Goal: Task Accomplishment & Management: Complete application form

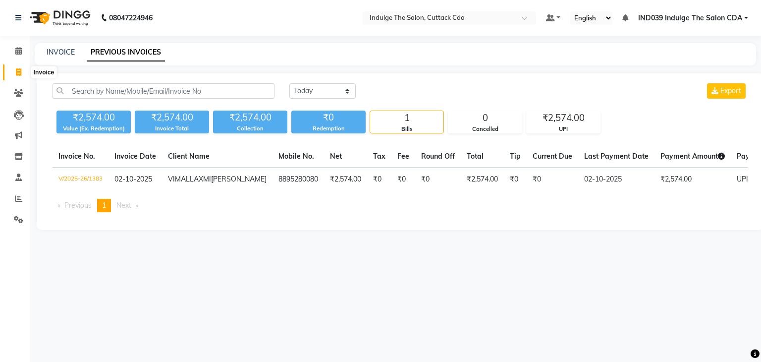
click at [18, 70] on icon at bounding box center [18, 71] width 5 height 7
select select "service"
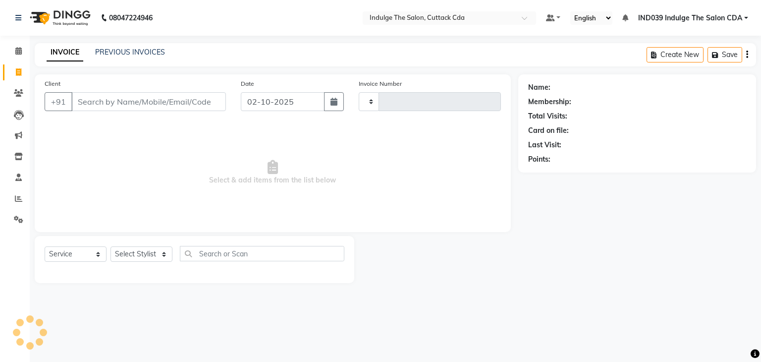
type input "1384"
select select "7297"
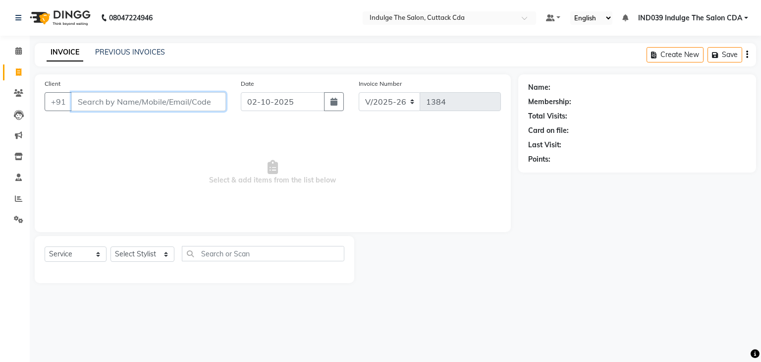
click at [105, 102] on input "Client" at bounding box center [148, 101] width 155 height 19
type input "9668256411"
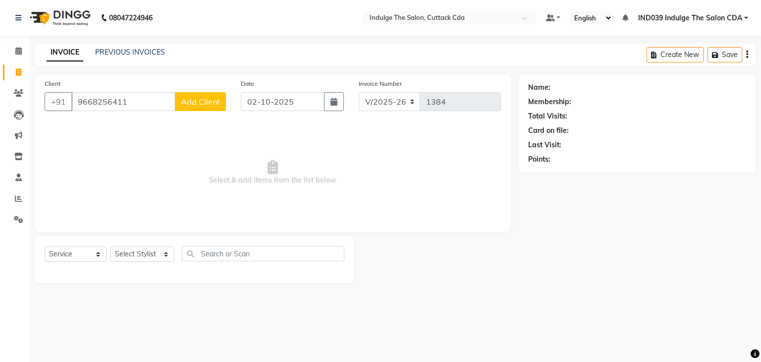
click at [187, 103] on span "Add Client" at bounding box center [200, 102] width 39 height 10
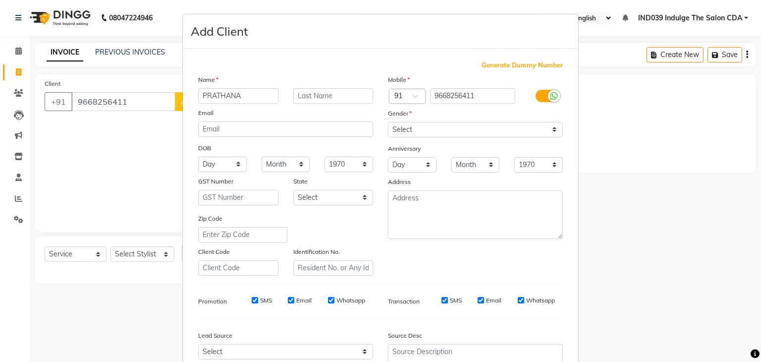
type input "PRATHANA"
type input "SATPATHY"
drag, startPoint x: 417, startPoint y: 131, endPoint x: 415, endPoint y: 137, distance: 6.0
click at [417, 132] on select "Select Male Female Other Prefer Not To Say" at bounding box center [475, 129] width 175 height 15
select select "female"
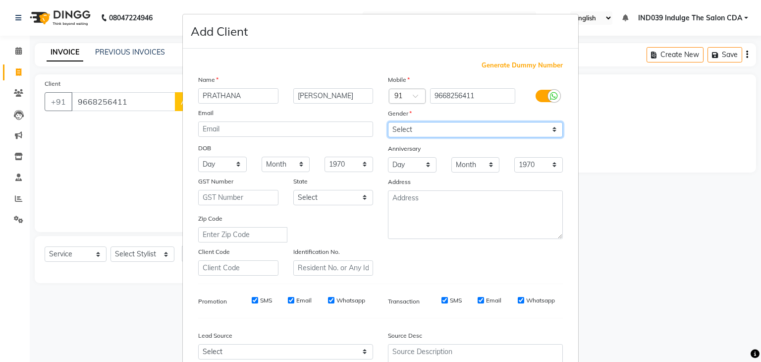
click at [388, 122] on select "Select Male Female Other Prefer Not To Say" at bounding box center [475, 129] width 175 height 15
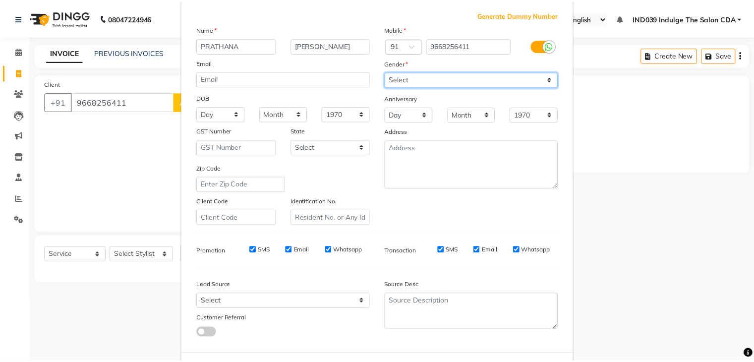
scroll to position [101, 0]
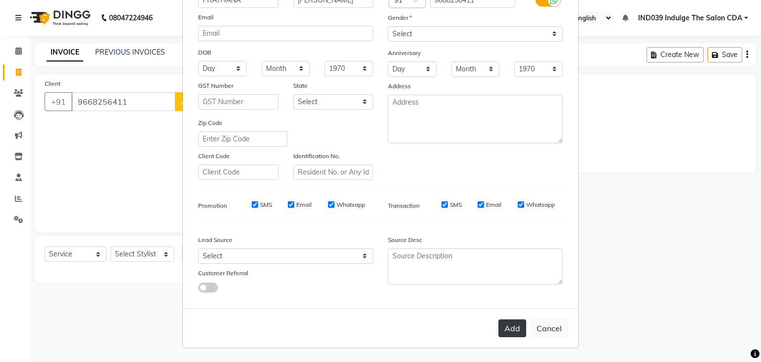
click at [508, 330] on button "Add" at bounding box center [513, 328] width 28 height 18
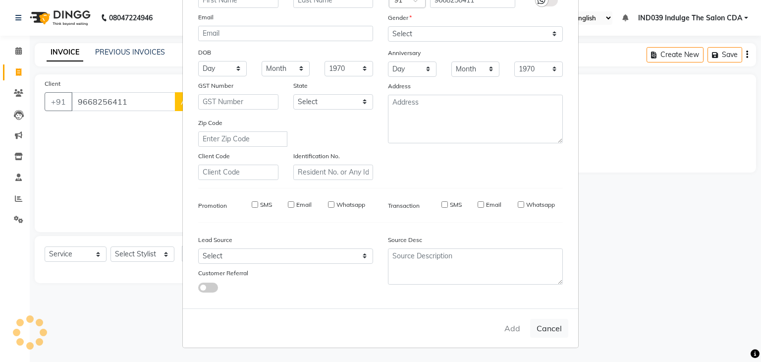
select select
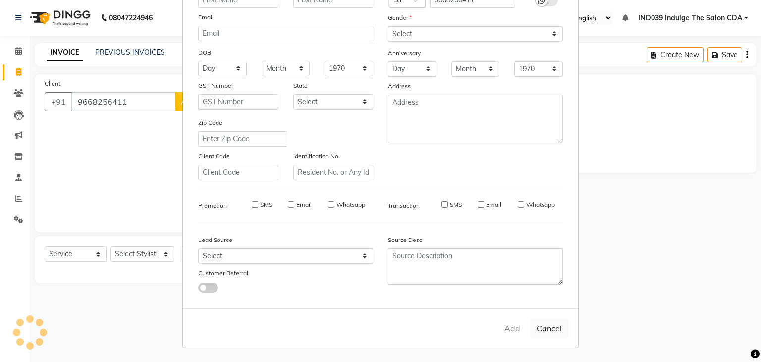
select select
checkbox input "false"
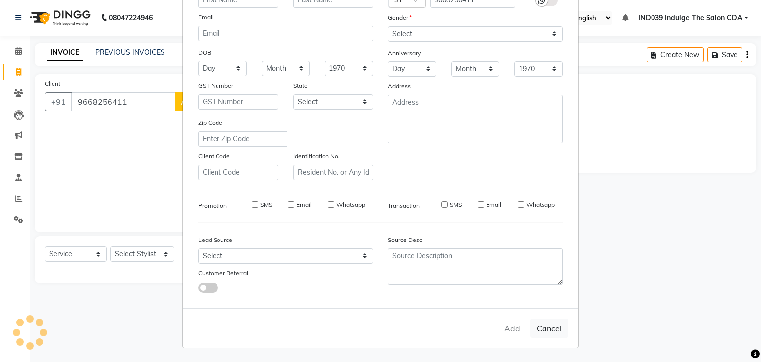
checkbox input "false"
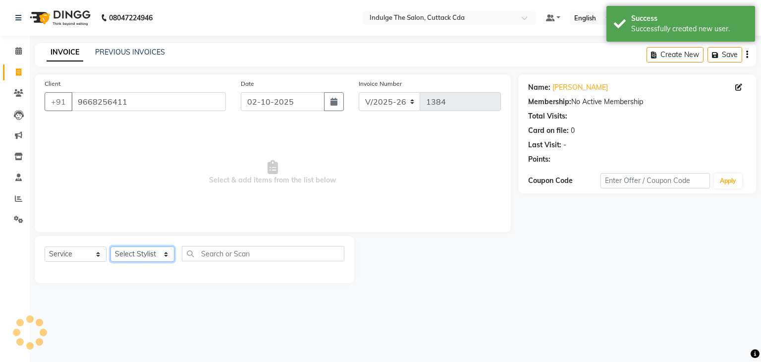
click at [155, 259] on select "Select Stylist Ajay Sethy( Therapist ) GOURAHARI BARIK IND039 Indulge The Salon…" at bounding box center [143, 253] width 64 height 15
select select "87394"
click at [111, 247] on select "Select Stylist Ajay Sethy( Therapist ) GOURAHARI BARIK IND039 Indulge The Salon…" at bounding box center [143, 253] width 64 height 15
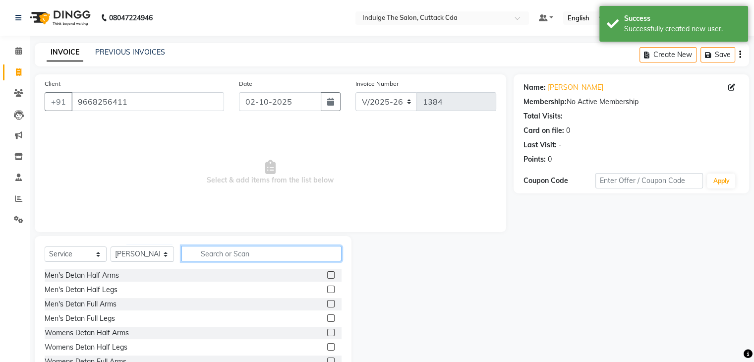
click at [261, 256] on input "text" at bounding box center [261, 253] width 160 height 15
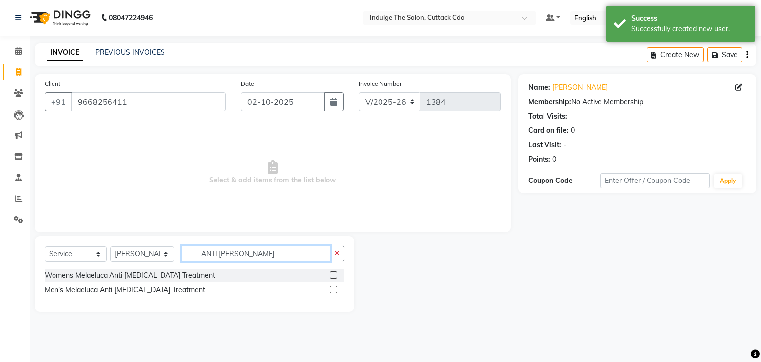
type input "ANTI DAN"
click at [333, 274] on label at bounding box center [333, 274] width 7 height 7
click at [333, 274] on input "checkbox" at bounding box center [333, 275] width 6 height 6
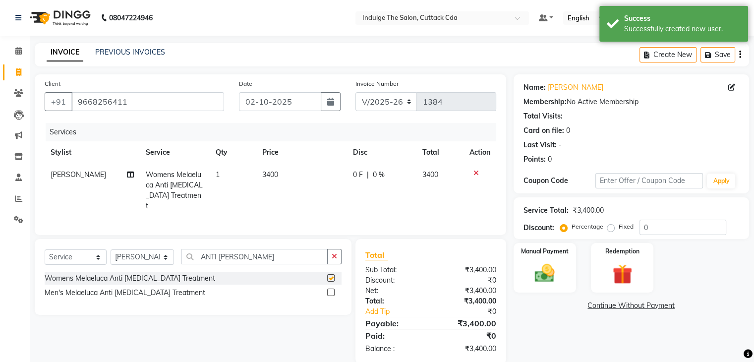
checkbox input "false"
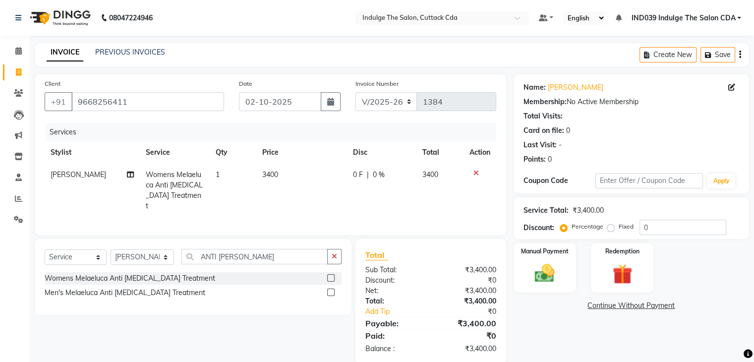
click at [473, 170] on icon at bounding box center [475, 172] width 5 height 7
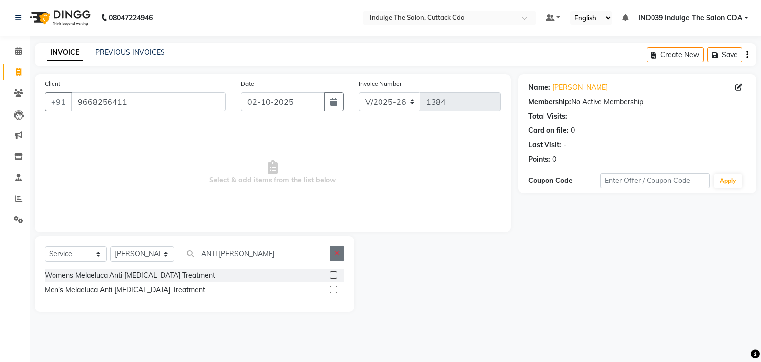
click at [336, 256] on icon "button" at bounding box center [337, 253] width 5 height 7
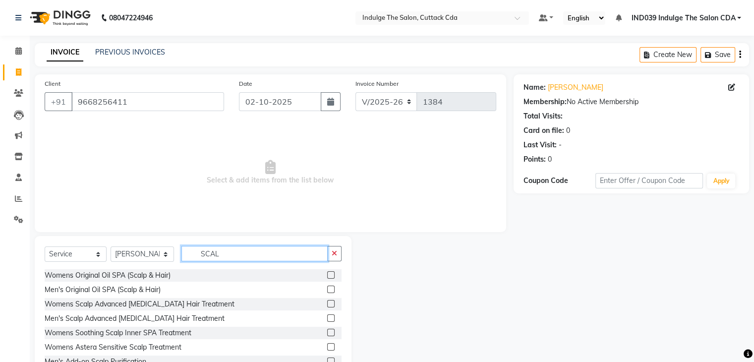
type input "SCAL"
click at [327, 302] on label at bounding box center [330, 303] width 7 height 7
click at [327, 302] on input "checkbox" at bounding box center [330, 304] width 6 height 6
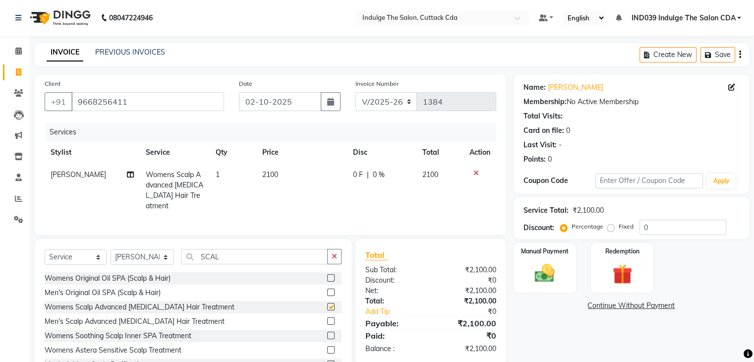
checkbox input "false"
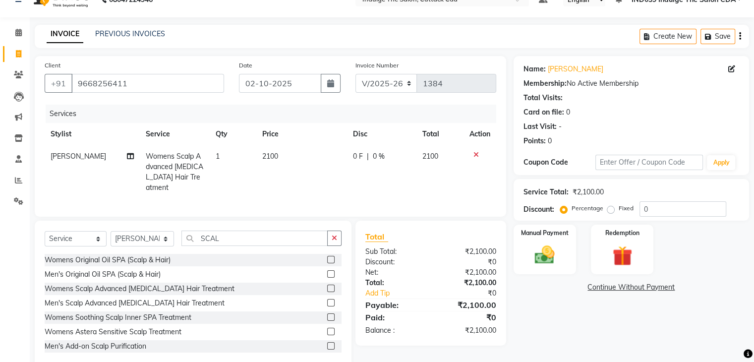
scroll to position [36, 0]
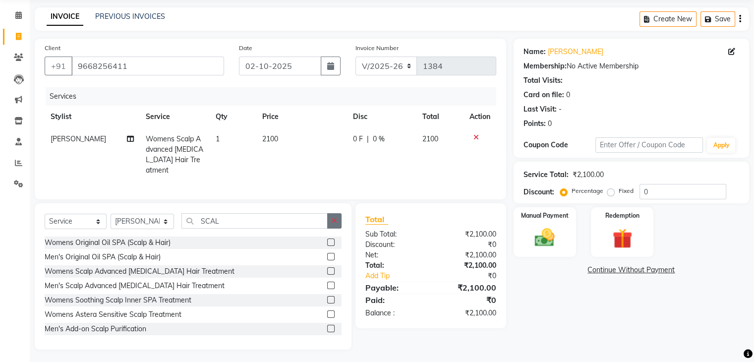
click at [334, 217] on icon "button" at bounding box center [334, 220] width 5 height 7
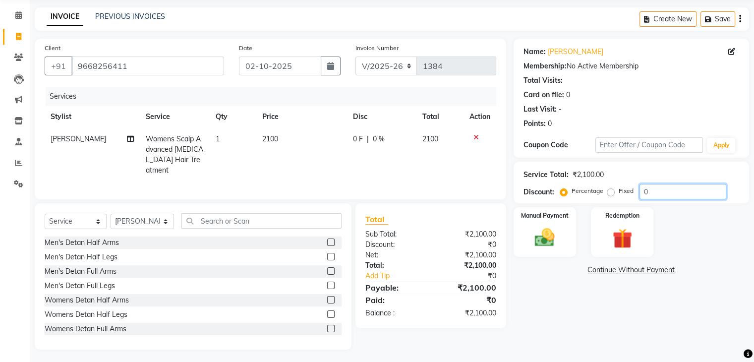
click at [671, 185] on input "0" at bounding box center [682, 191] width 87 height 15
type input "010"
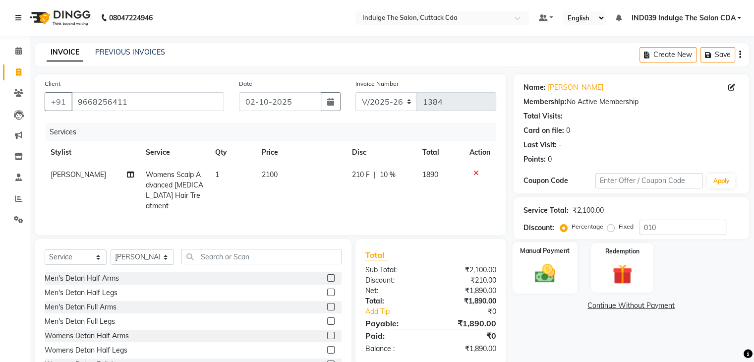
click at [539, 263] on img at bounding box center [544, 274] width 33 height 24
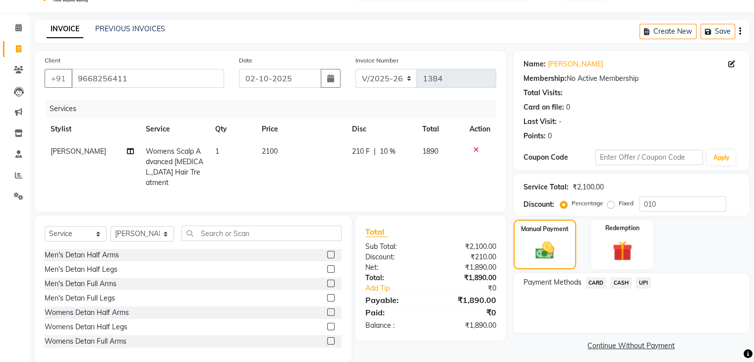
scroll to position [36, 0]
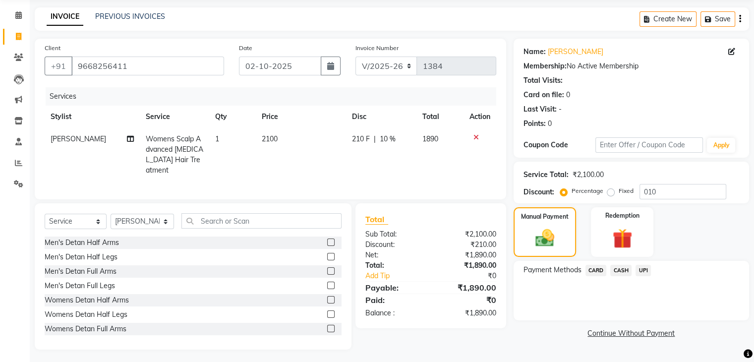
click at [644, 268] on span "UPI" at bounding box center [642, 270] width 15 height 11
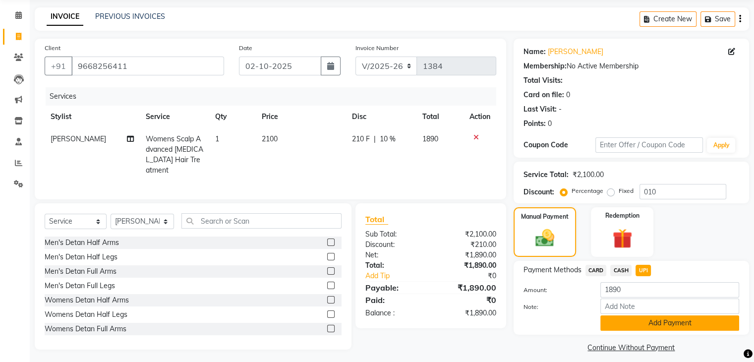
click at [664, 323] on button "Add Payment" at bounding box center [669, 322] width 139 height 15
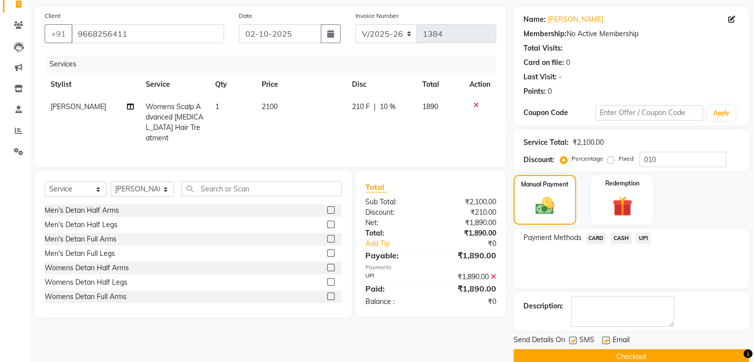
scroll to position [85, 0]
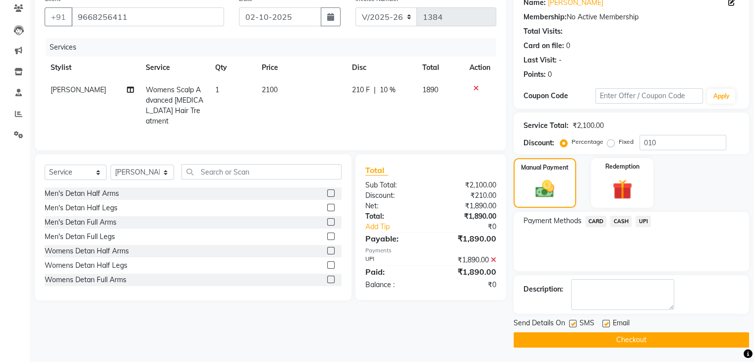
click at [667, 335] on button "Checkout" at bounding box center [630, 339] width 235 height 15
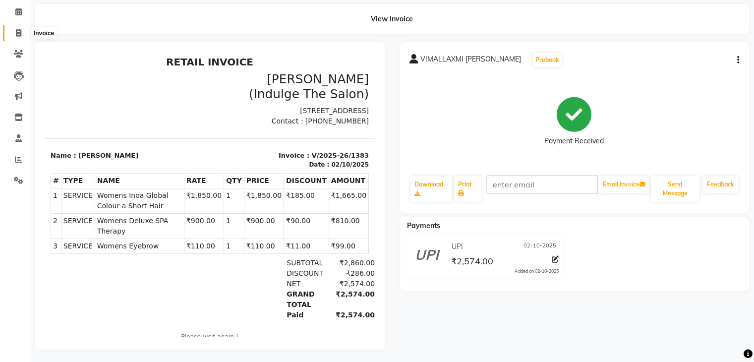
click at [19, 31] on icon at bounding box center [18, 32] width 5 height 7
select select "service"
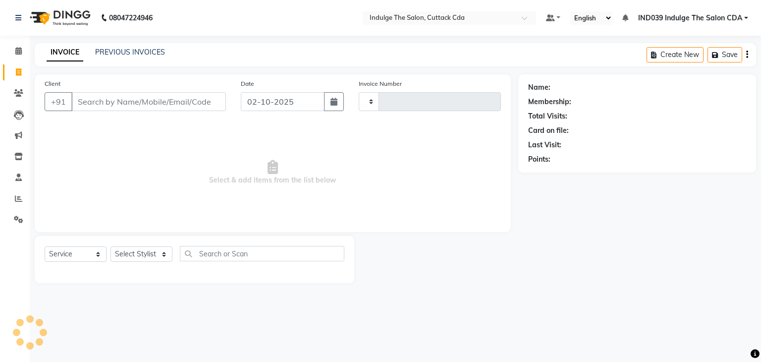
type input "1384"
select select "7297"
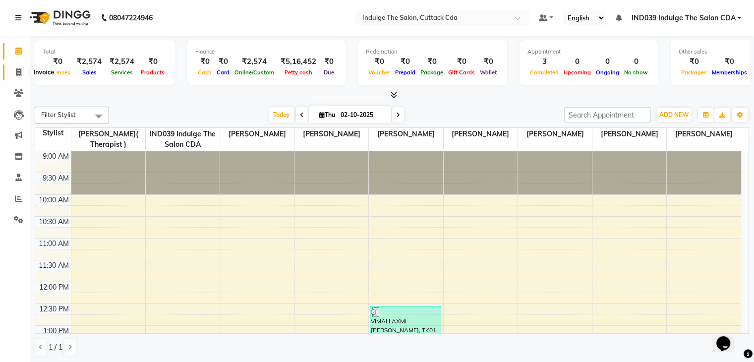
click at [18, 72] on icon at bounding box center [18, 71] width 5 height 7
select select "7297"
select select "service"
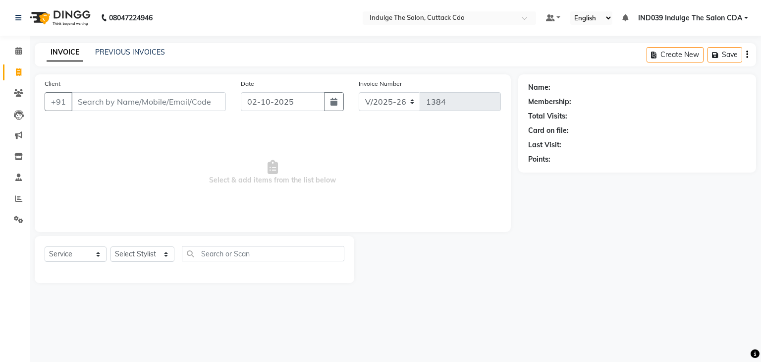
click at [109, 102] on input "Client" at bounding box center [148, 101] width 155 height 19
click at [17, 201] on icon at bounding box center [18, 198] width 7 height 7
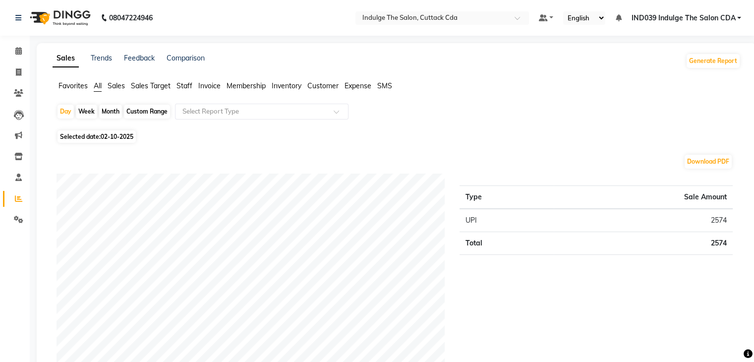
click at [183, 86] on span "Staff" at bounding box center [184, 85] width 16 height 9
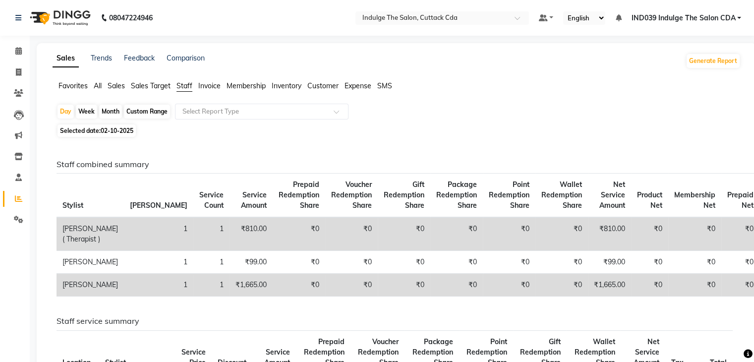
click at [111, 115] on div "Month" at bounding box center [110, 112] width 23 height 14
select select "10"
select select "2025"
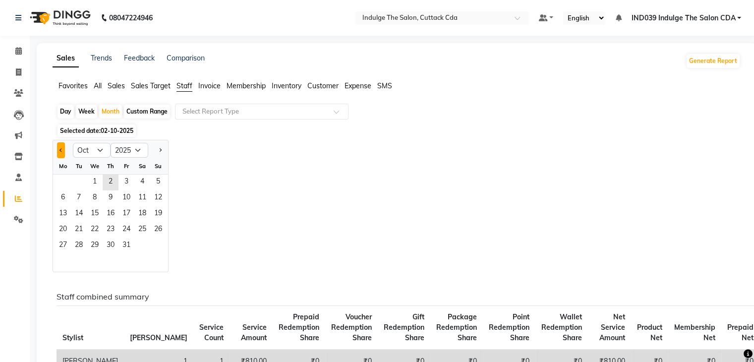
click at [62, 150] on span "Previous month" at bounding box center [60, 149] width 3 height 3
select select "9"
click at [60, 179] on span "1" at bounding box center [63, 182] width 16 height 16
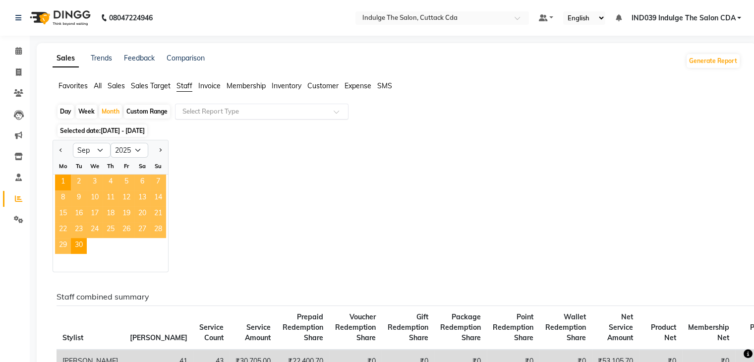
click at [222, 111] on input "text" at bounding box center [251, 112] width 143 height 10
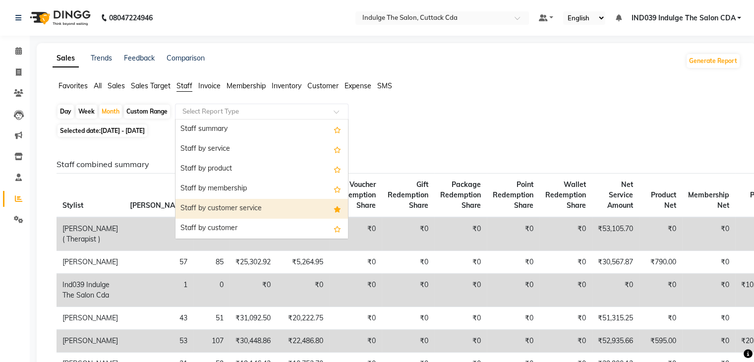
click at [238, 211] on div "Staff by customer service" at bounding box center [261, 209] width 172 height 20
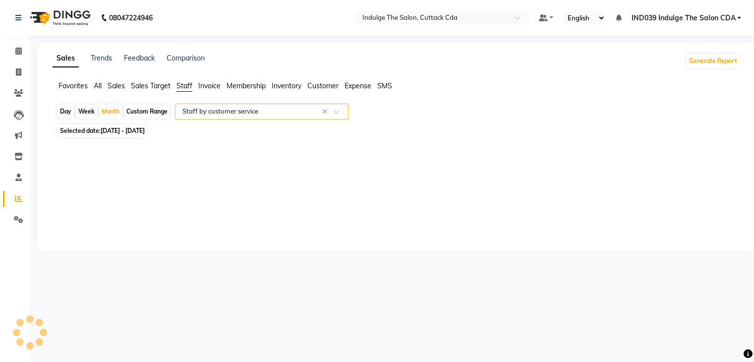
select select "full_report"
select select "csv"
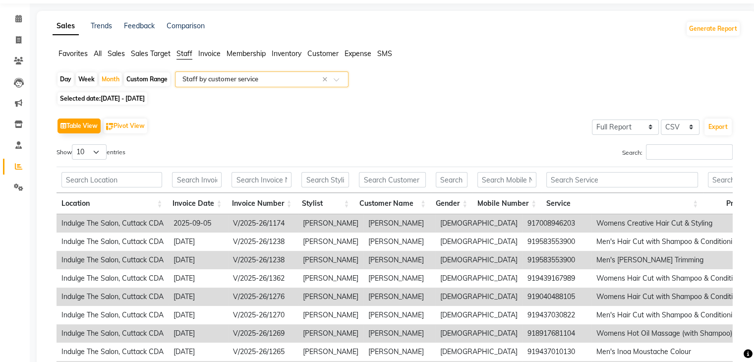
scroll to position [50, 0]
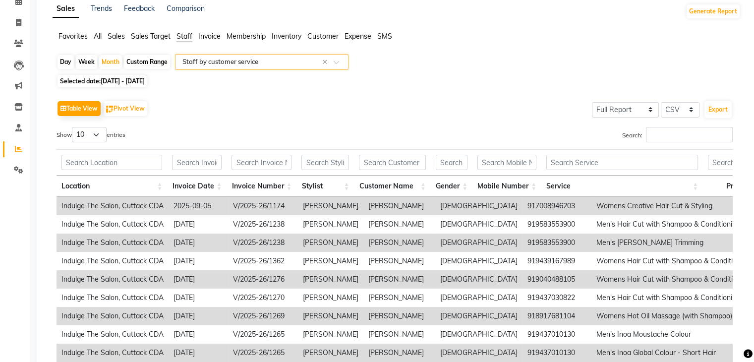
click at [249, 62] on input "text" at bounding box center [251, 62] width 143 height 10
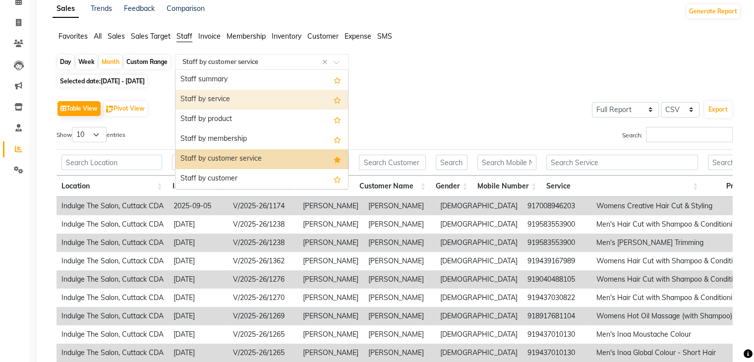
scroll to position [0, 0]
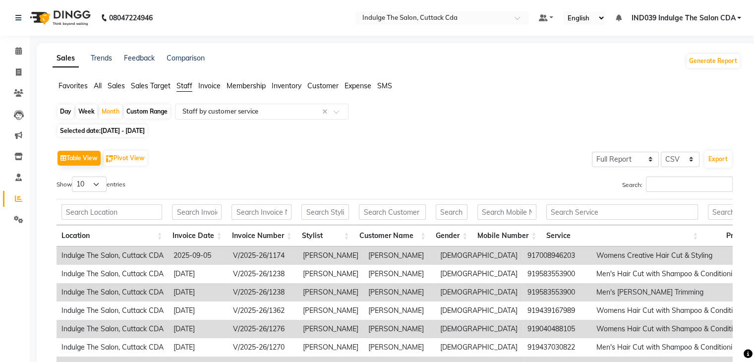
click at [95, 84] on span "All" at bounding box center [98, 85] width 8 height 9
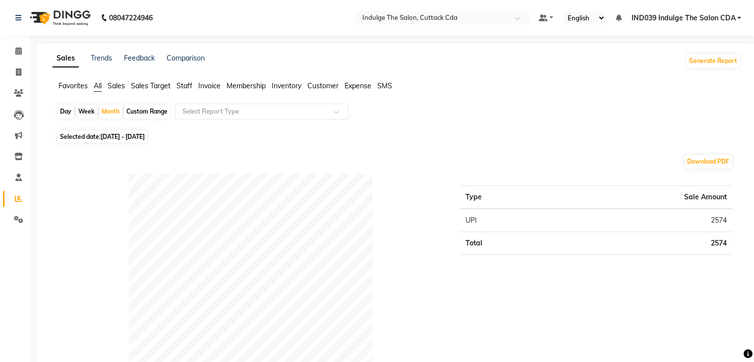
click at [67, 87] on span "Favorites" at bounding box center [72, 85] width 29 height 9
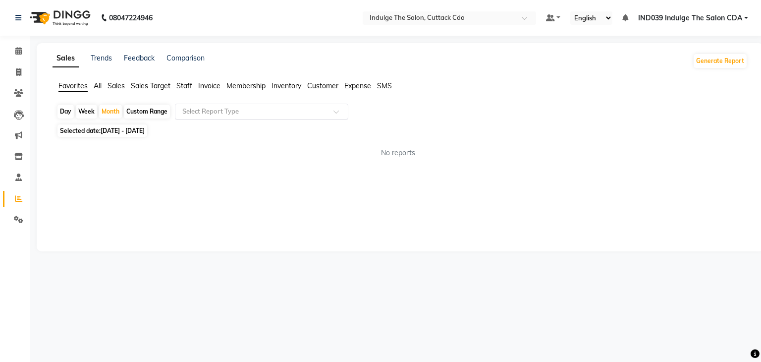
click at [226, 112] on input "text" at bounding box center [251, 112] width 143 height 10
click at [138, 84] on span "Sales Target" at bounding box center [151, 85] width 40 height 9
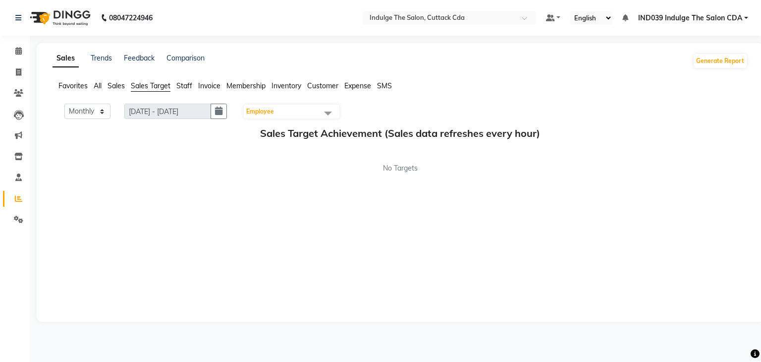
click at [111, 84] on span "Sales" at bounding box center [116, 85] width 17 height 9
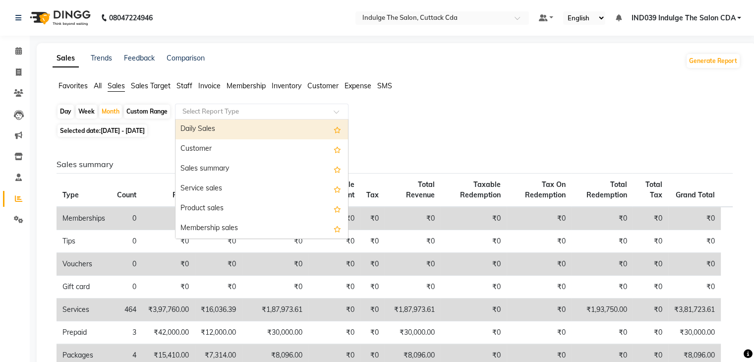
click at [206, 113] on input "text" at bounding box center [251, 112] width 143 height 10
click at [216, 129] on div "Daily Sales" at bounding box center [261, 129] width 172 height 20
select select "full_report"
select select "csv"
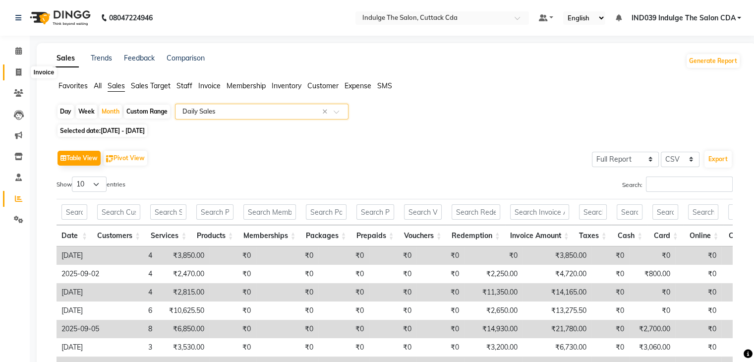
click at [12, 73] on span at bounding box center [18, 72] width 17 height 11
select select "service"
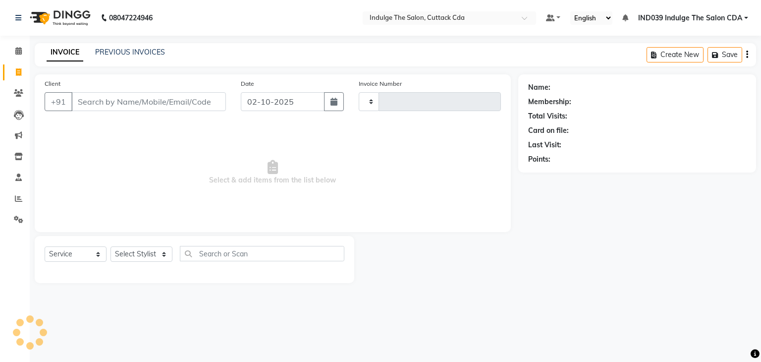
type input "1384"
select select "7297"
